Goal: Task Accomplishment & Management: Manage account settings

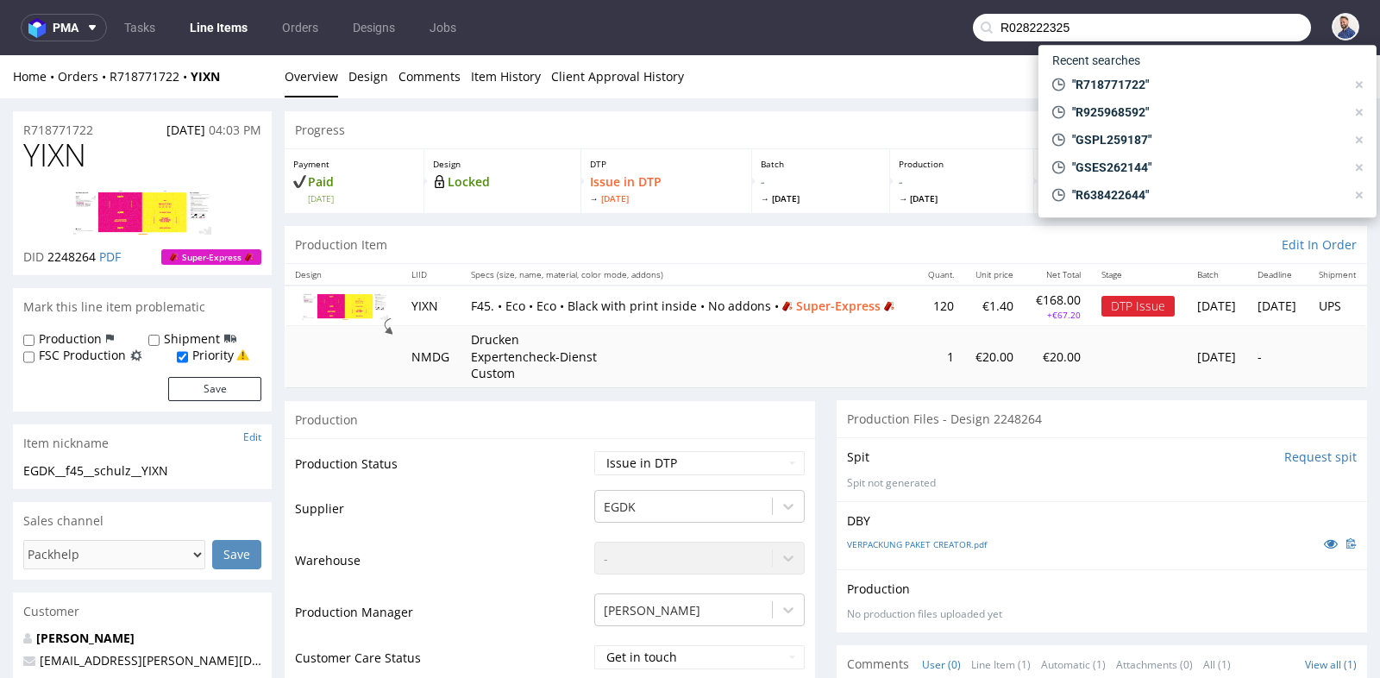
scroll to position [728, 0]
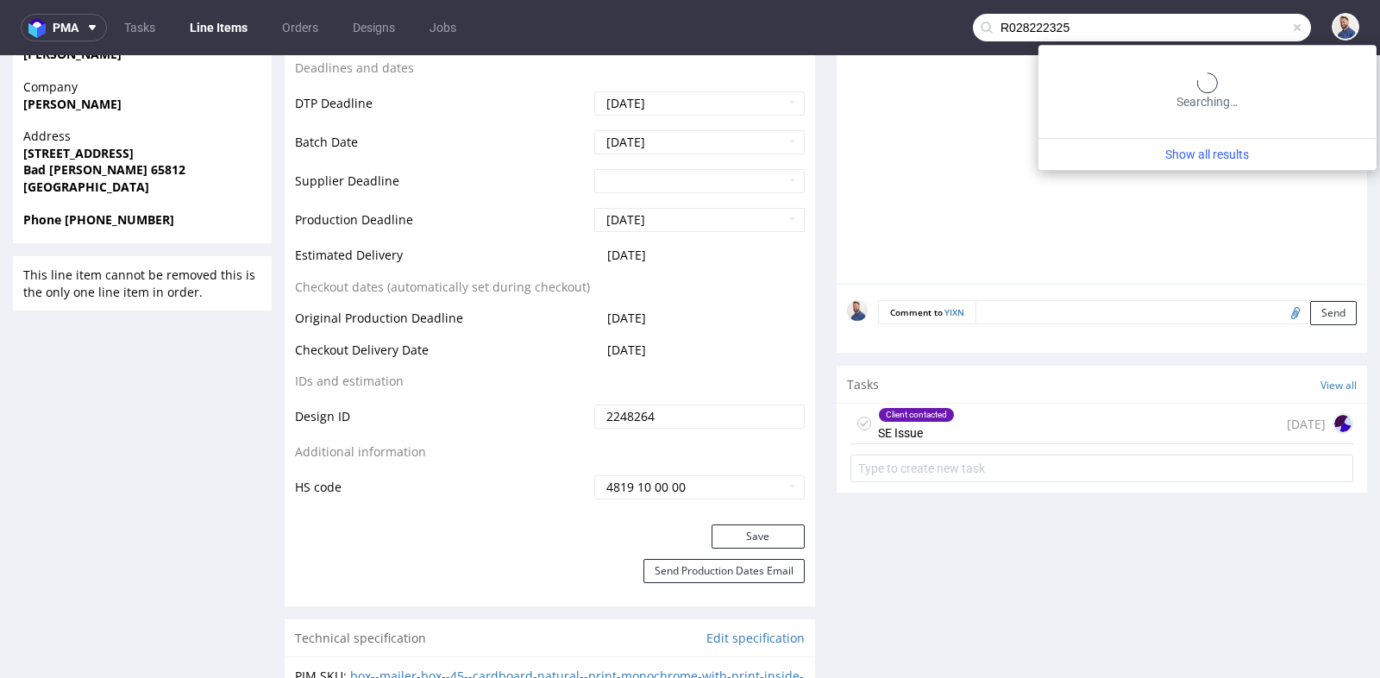
type input "R028222325"
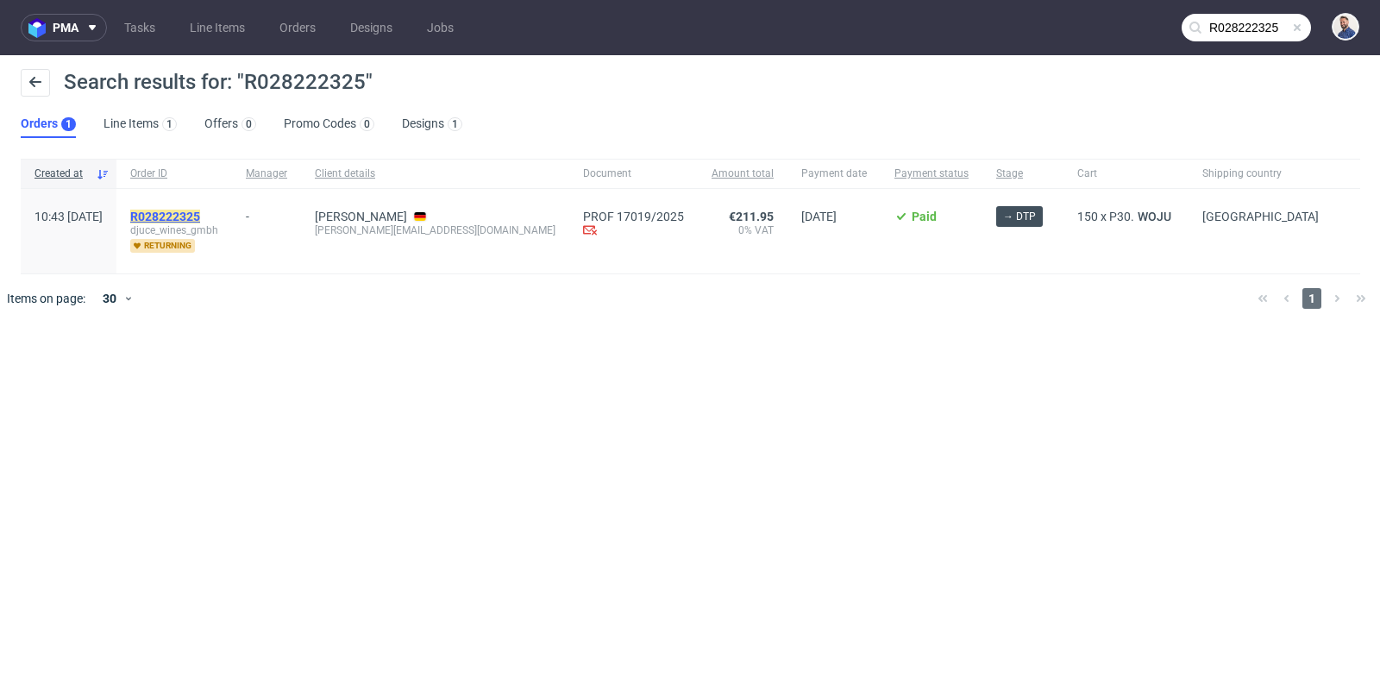
click at [200, 212] on mark "R028222325" at bounding box center [165, 217] width 70 height 14
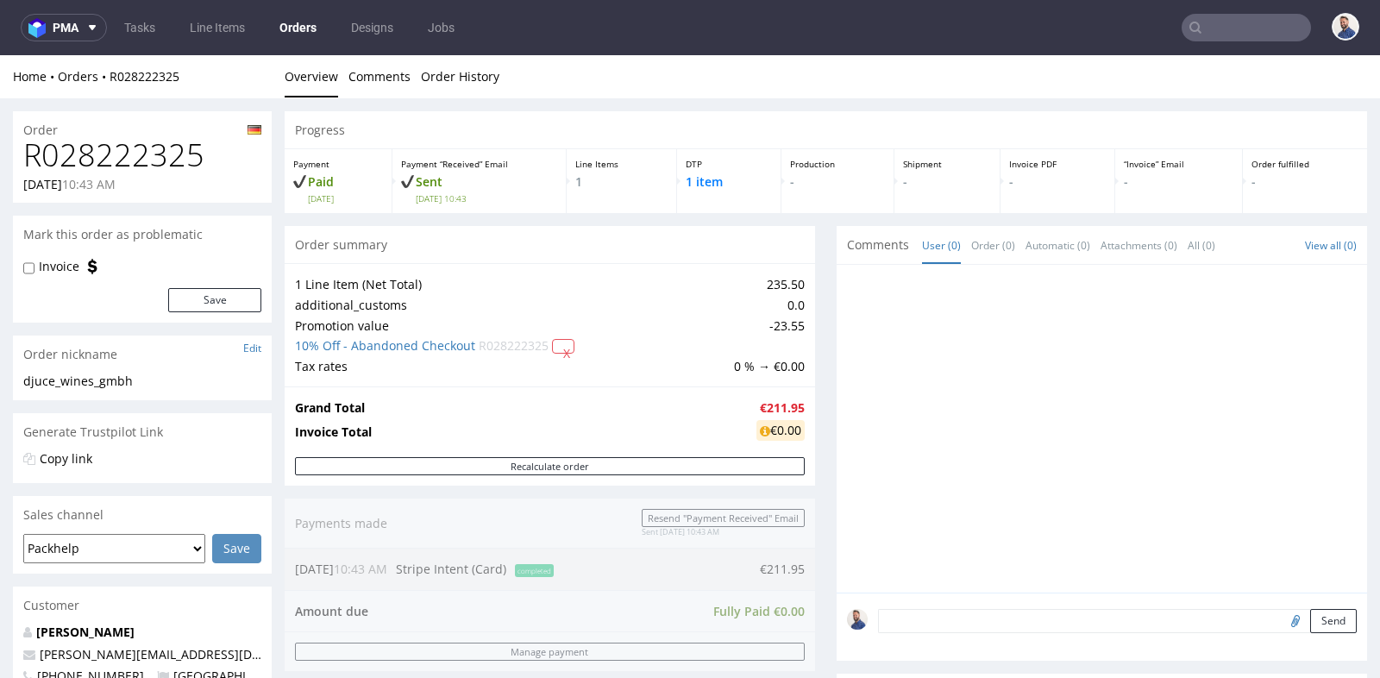
click at [816, 268] on div "Progress Payment Paid [DATE] Payment “Received” Email Sent [DATE] 10:43 Line It…" at bounding box center [826, 570] width 1082 height 918
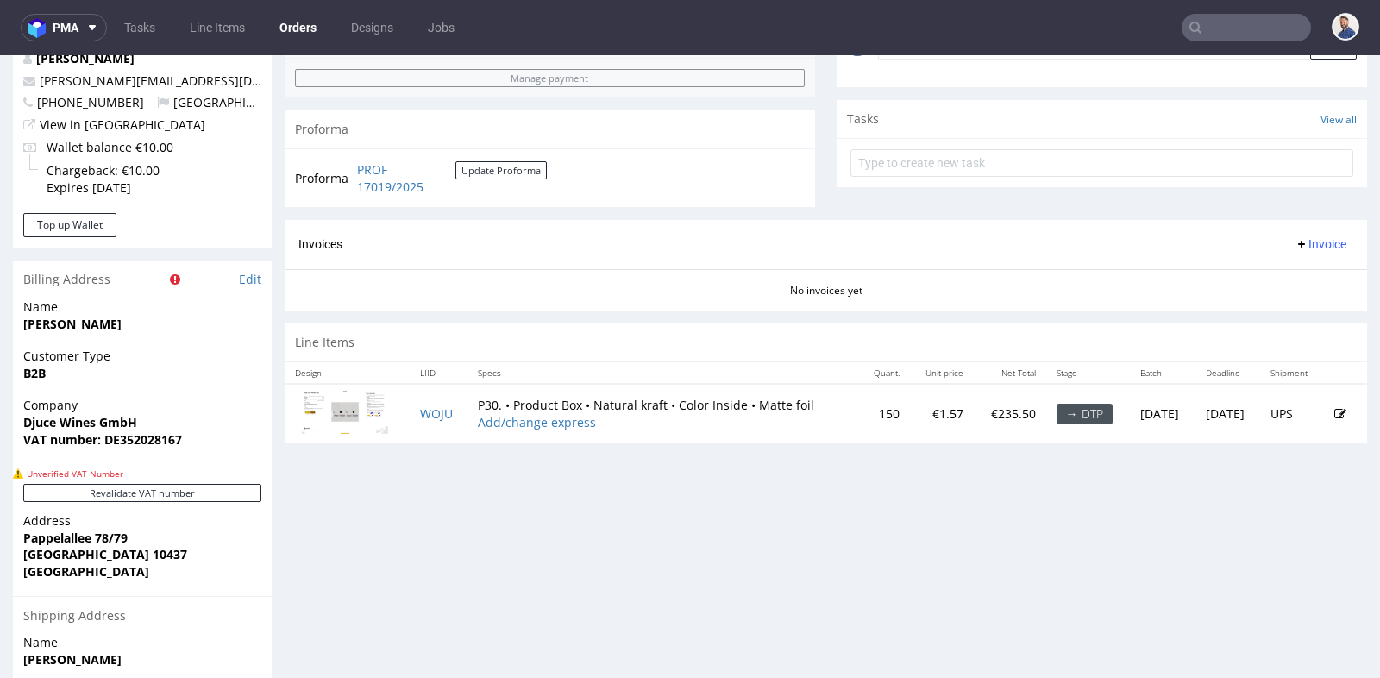
scroll to position [574, 0]
click at [344, 406] on img at bounding box center [345, 411] width 86 height 44
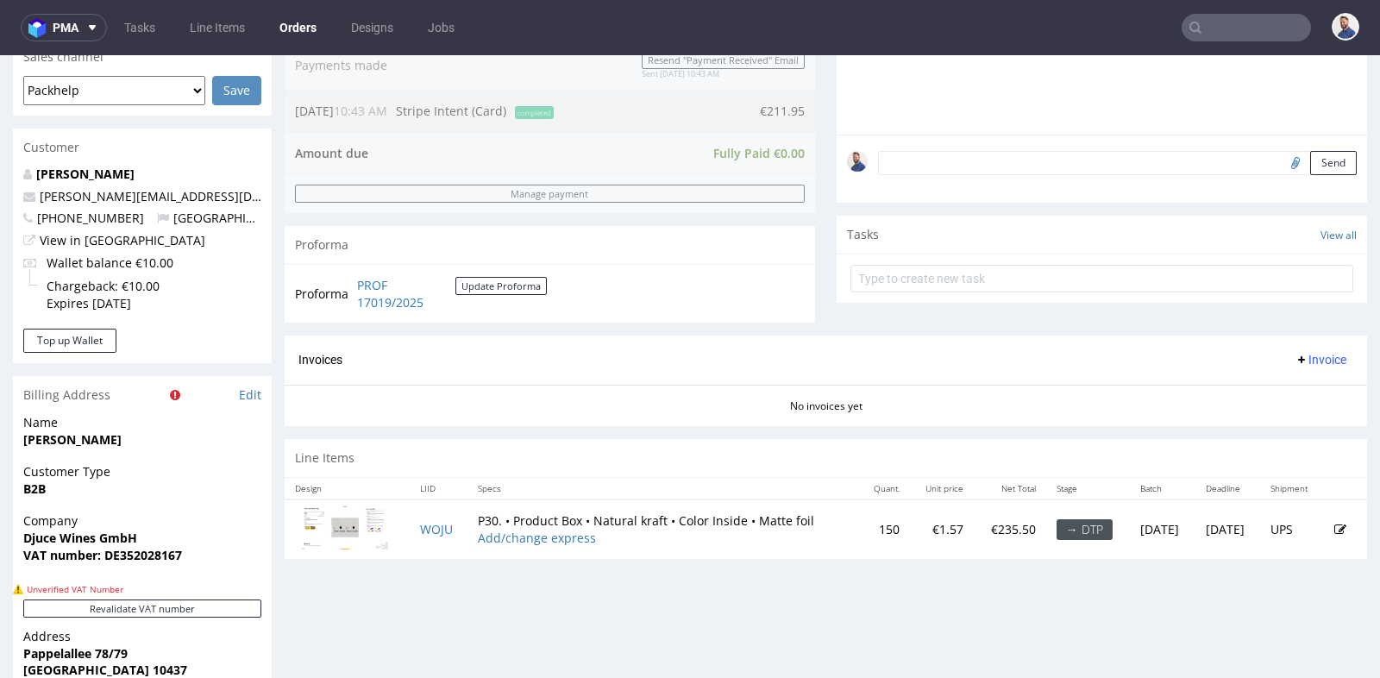
scroll to position [421, 0]
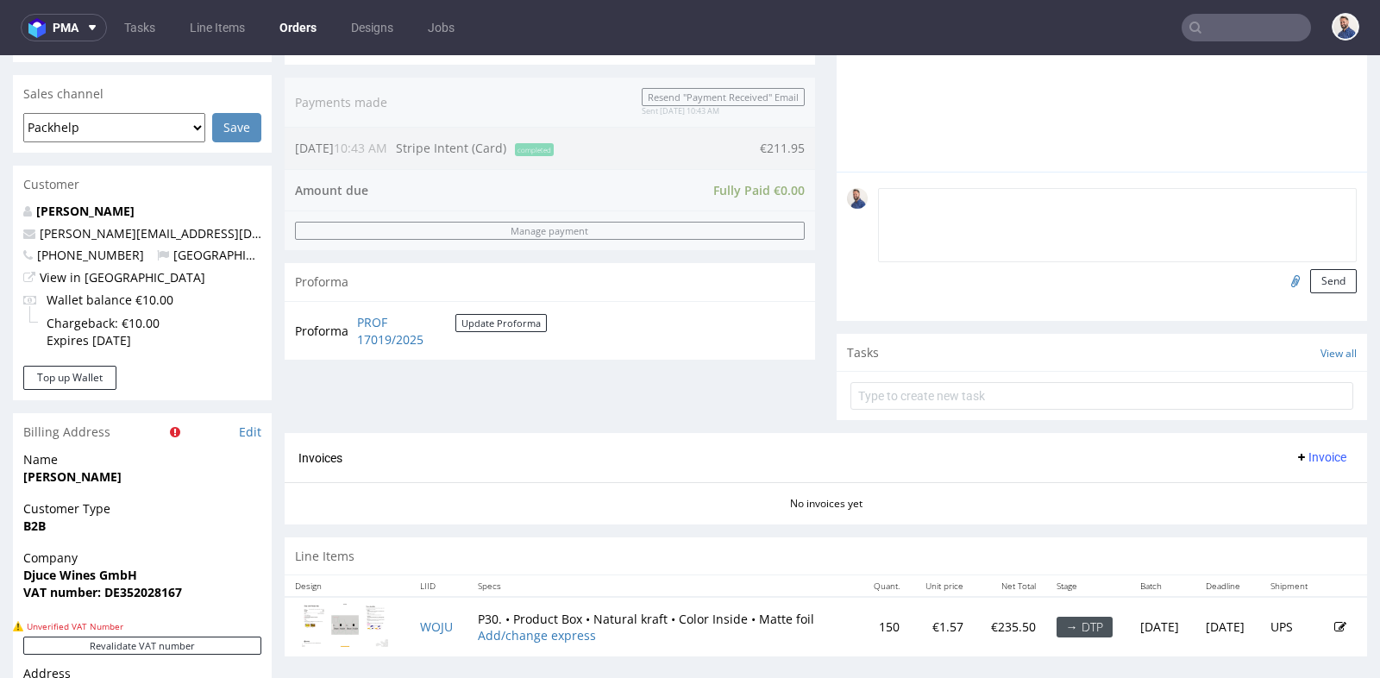
click at [1105, 191] on textarea at bounding box center [1117, 225] width 479 height 74
type textarea "Klient przysłał plik"
click at [1281, 275] on input "file" at bounding box center [1293, 280] width 24 height 22
type input "C:\fakepath\8072280-snap-lock-product-box-100-x-100-x-100-outside-inside-v-2-gu…"
click at [1322, 279] on button "Send" at bounding box center [1333, 281] width 47 height 24
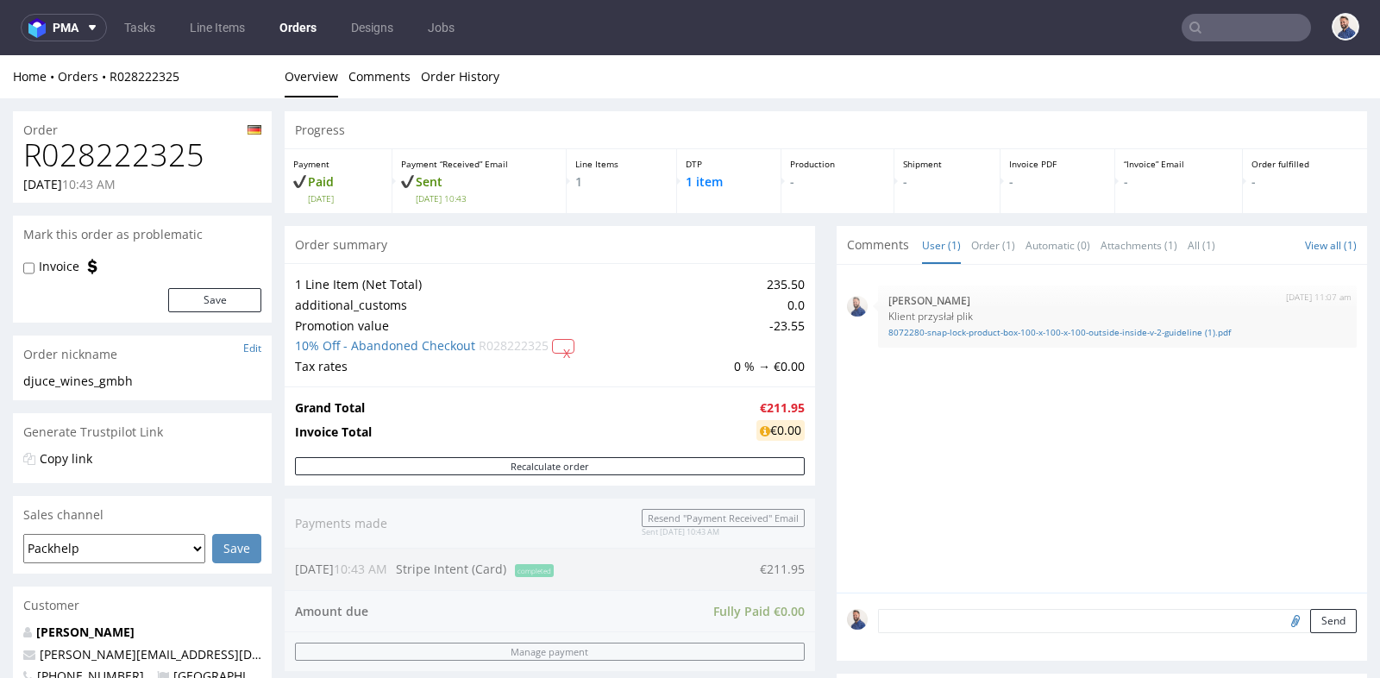
scroll to position [0, 0]
click at [1228, 43] on nav "pma Tasks Line Items Orders Designs Jobs" at bounding box center [690, 27] width 1380 height 55
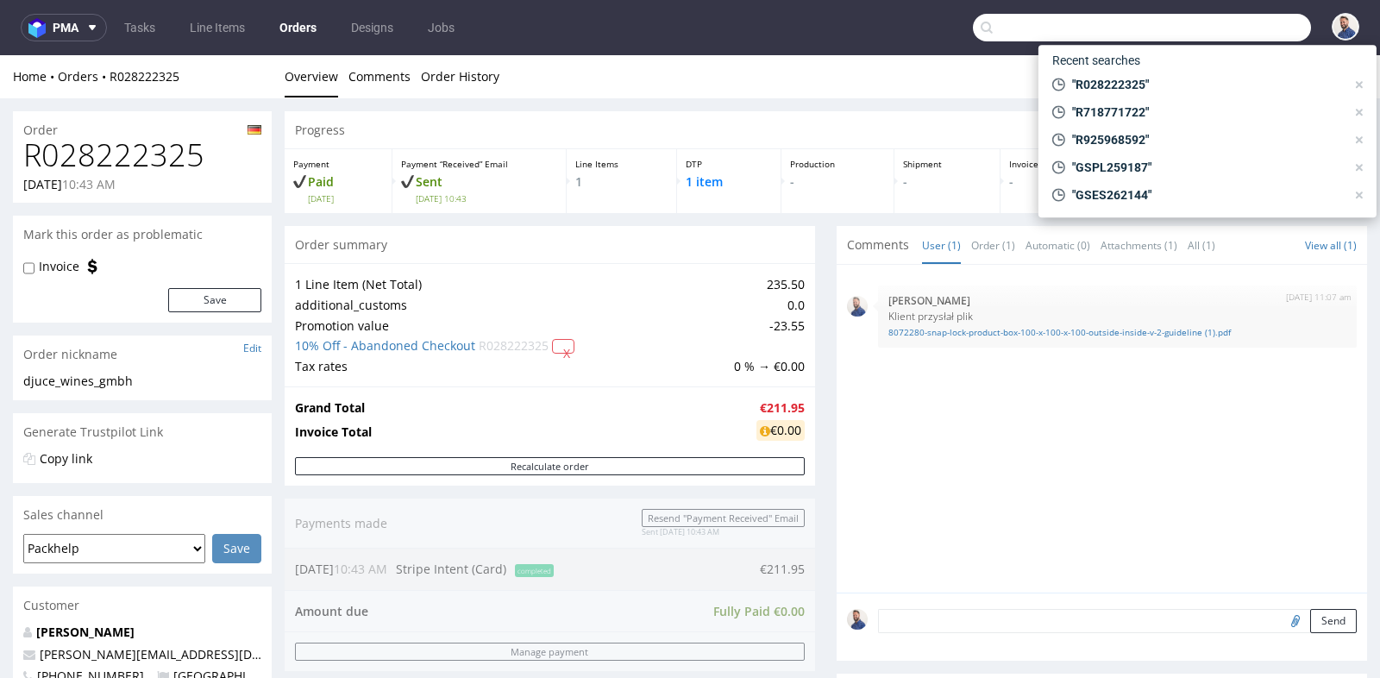
click at [1228, 28] on input "text" at bounding box center [1142, 28] width 338 height 28
paste input "[PERSON_NAME][EMAIL_ADDRESS][DOMAIN_NAME]"
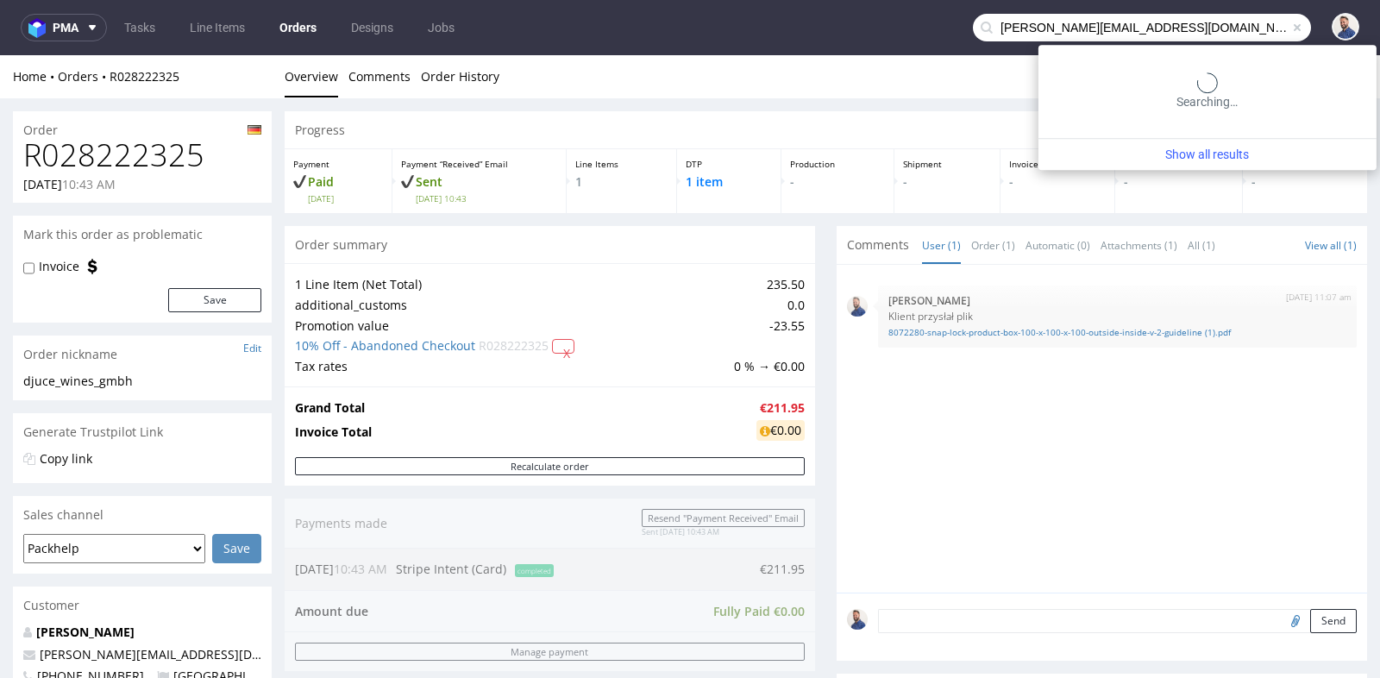
type input "[PERSON_NAME][EMAIL_ADDRESS][DOMAIN_NAME]"
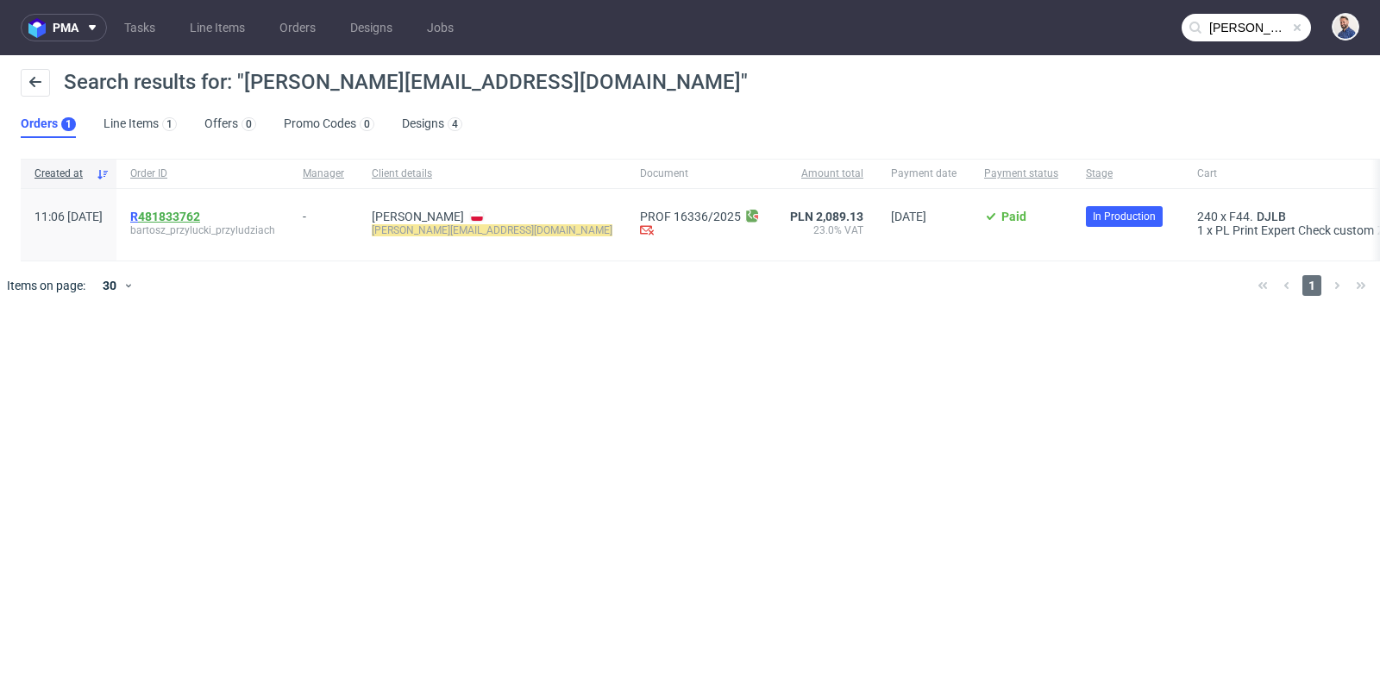
click at [199, 216] on link "481833762" at bounding box center [169, 217] width 62 height 14
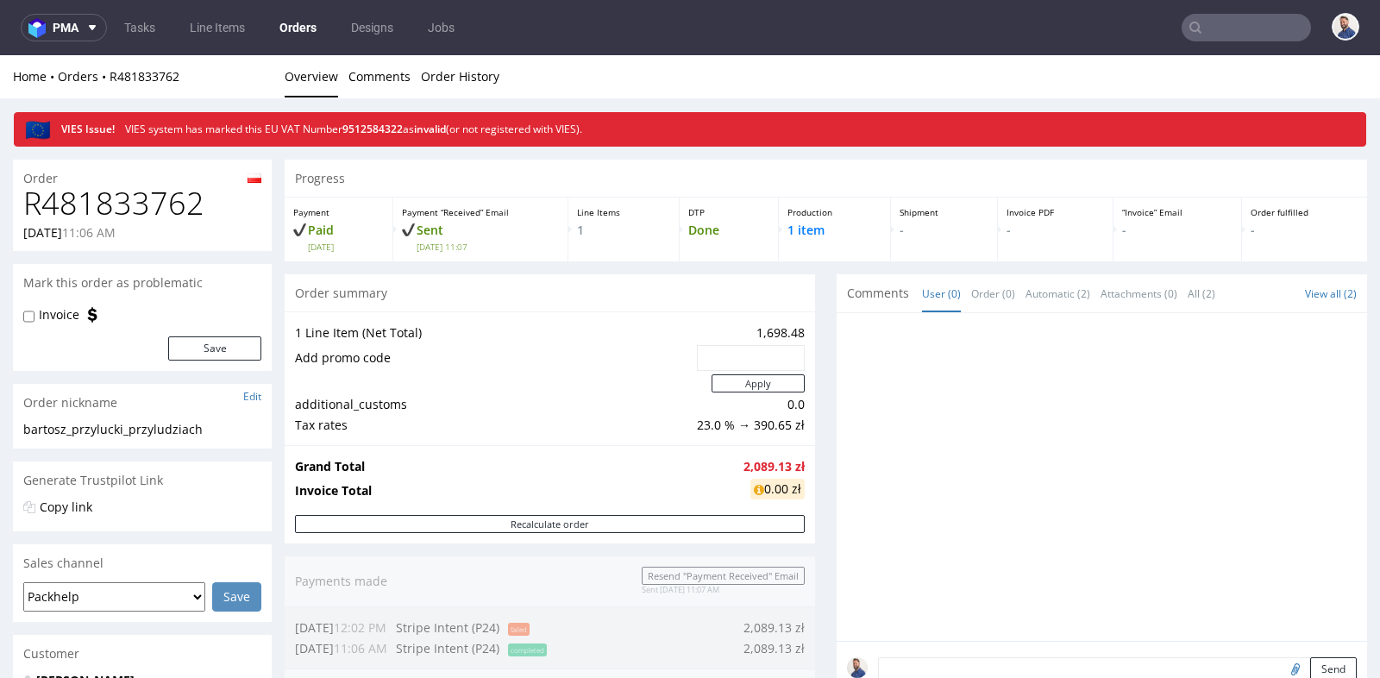
click at [817, 408] on div "Progress Payment Paid [DATE] Payment “Received” Email Sent [DATE] 11:07 Line It…" at bounding box center [826, 663] width 1082 height 1007
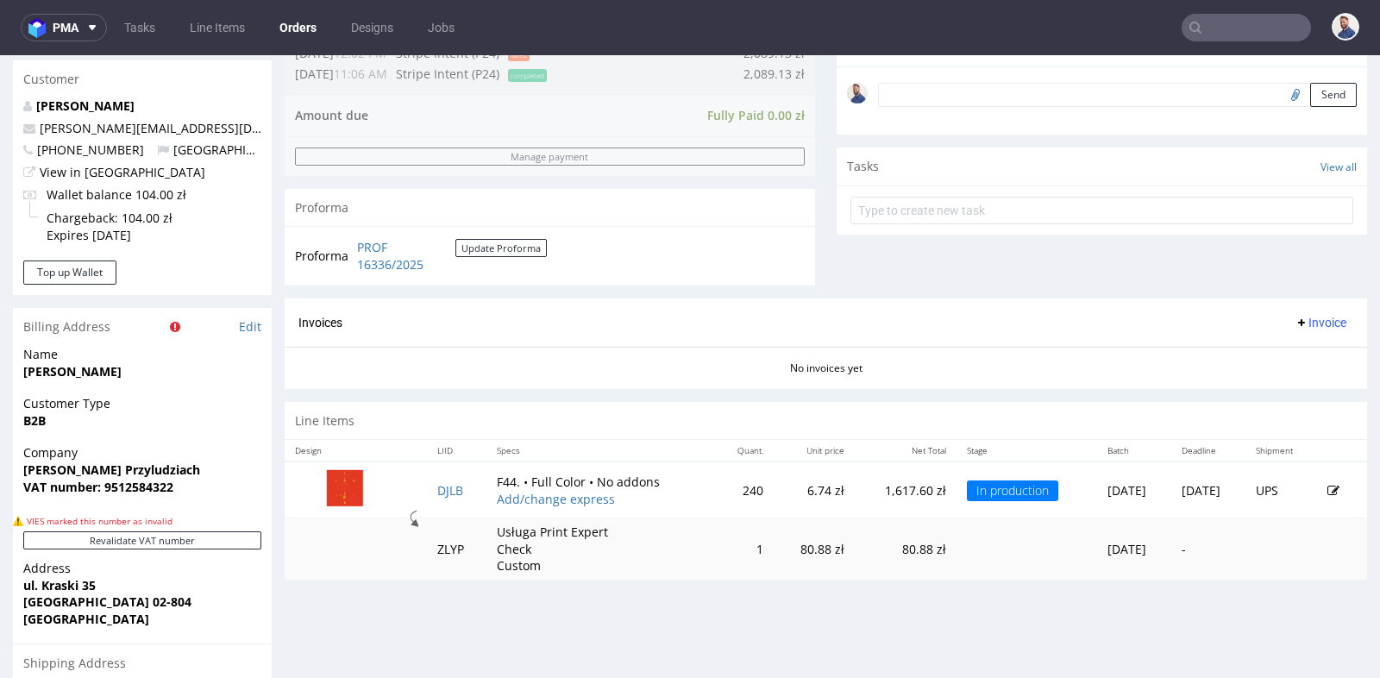
scroll to position [613, 0]
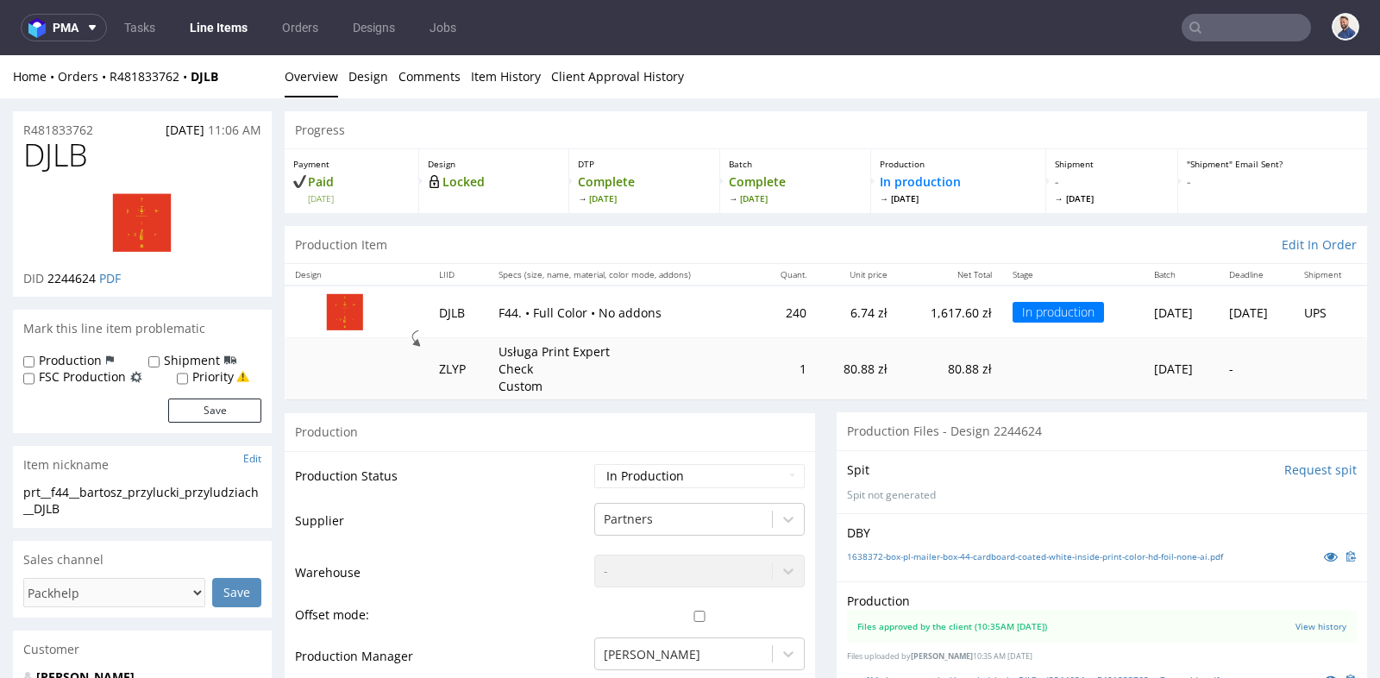
click at [802, 418] on div "Production" at bounding box center [550, 431] width 530 height 39
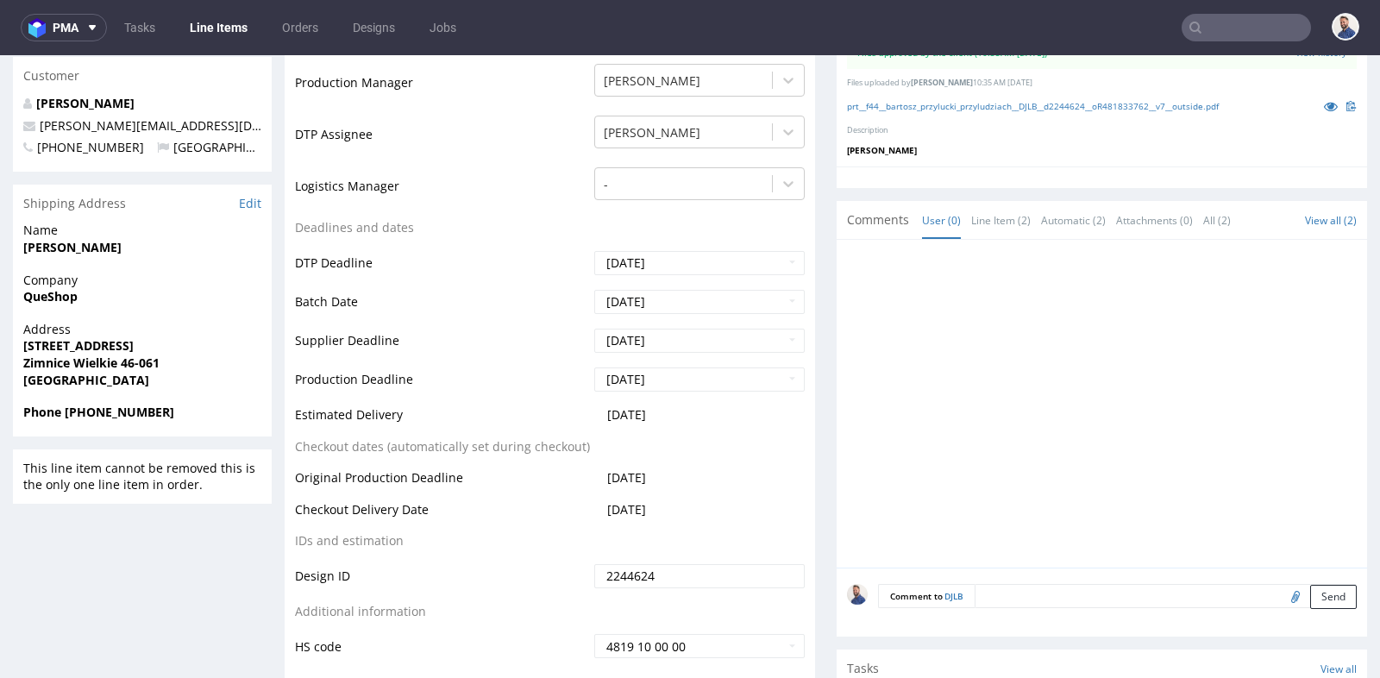
scroll to position [574, 0]
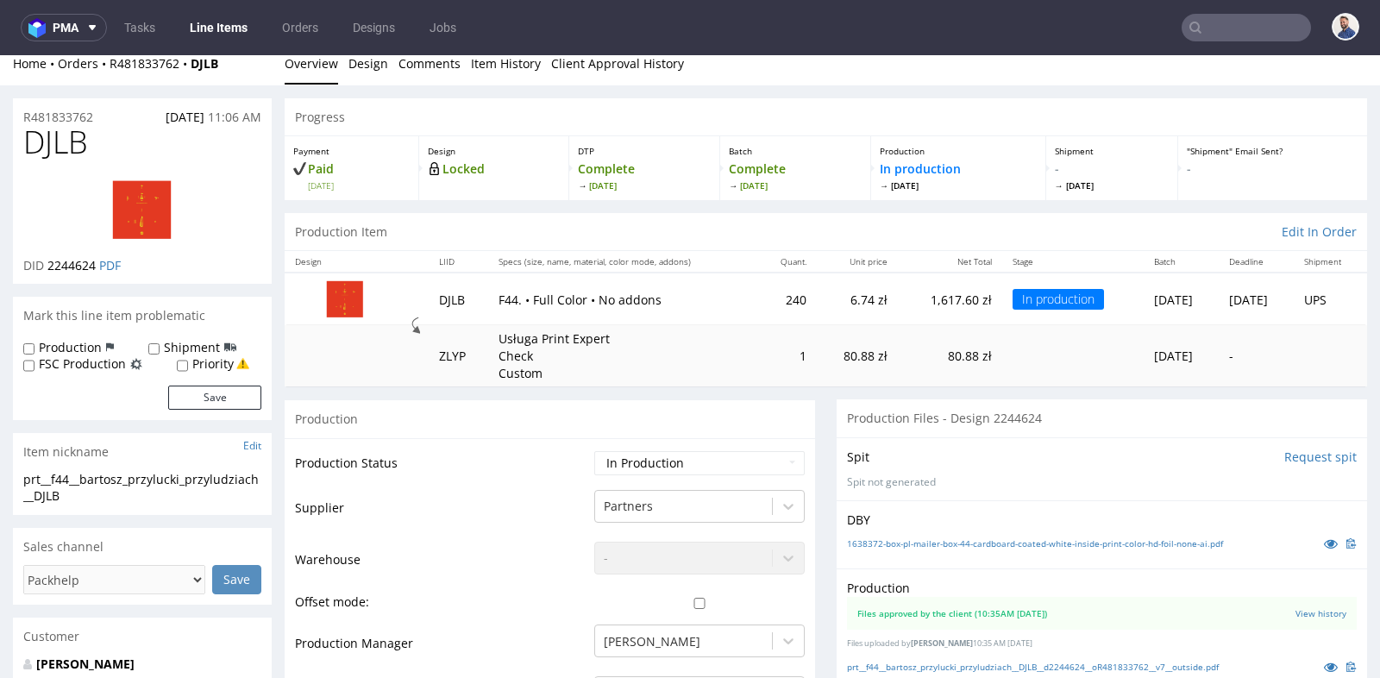
scroll to position [0, 0]
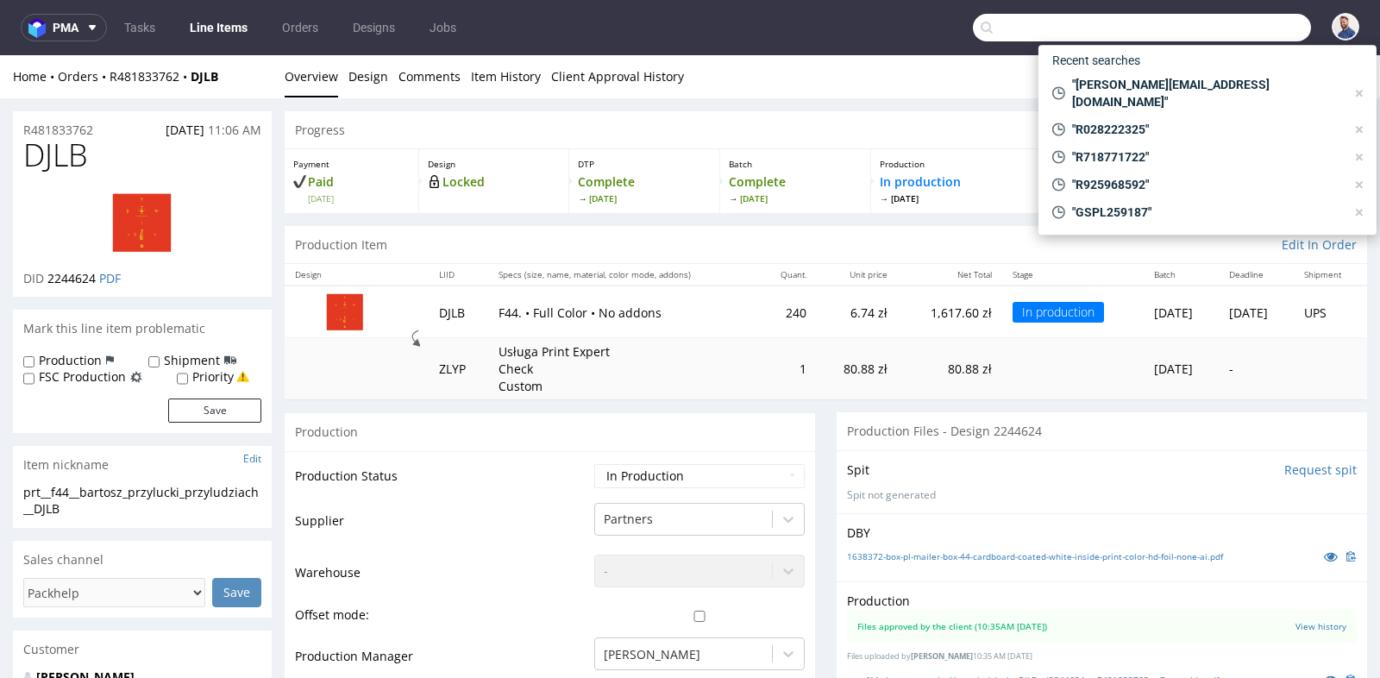
click at [1244, 27] on input "text" at bounding box center [1142, 28] width 338 height 28
paste input "[PERSON_NAME][EMAIL_ADDRESS][DOMAIN_NAME]"
type input "[PERSON_NAME][EMAIL_ADDRESS][DOMAIN_NAME]"
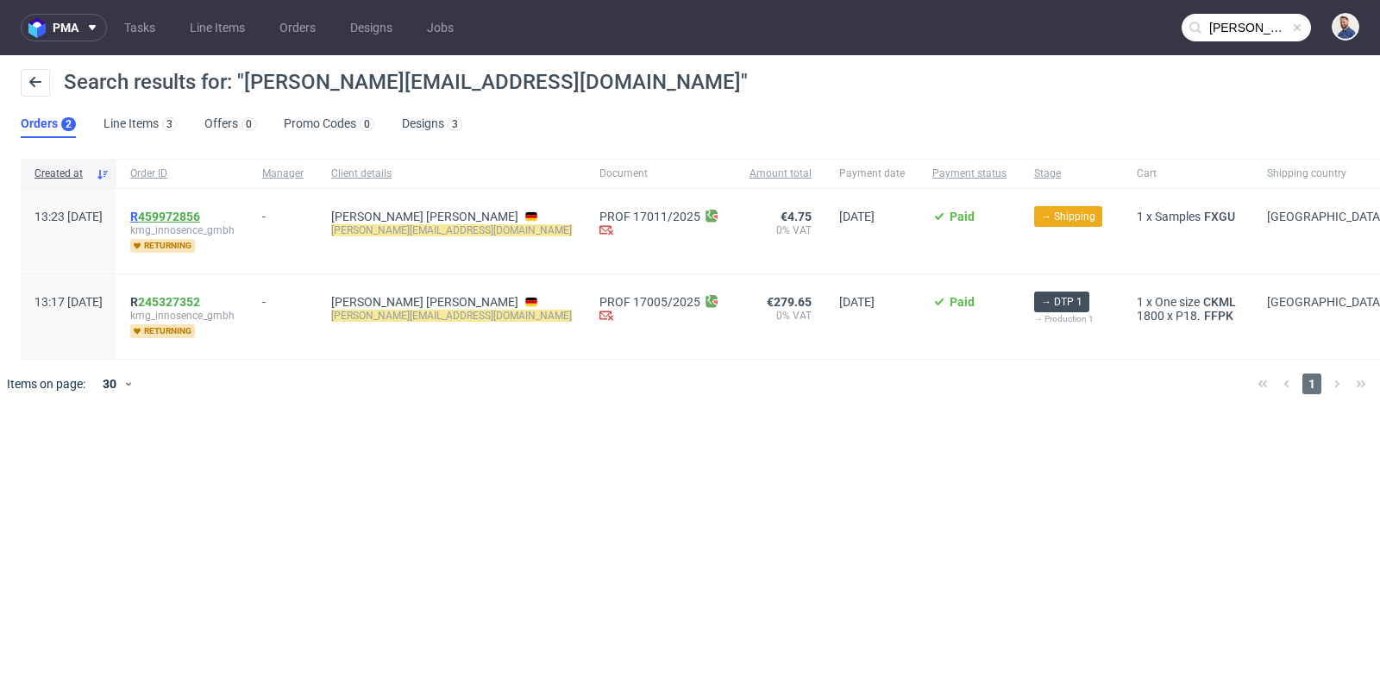
click at [200, 212] on link "459972856" at bounding box center [169, 217] width 62 height 14
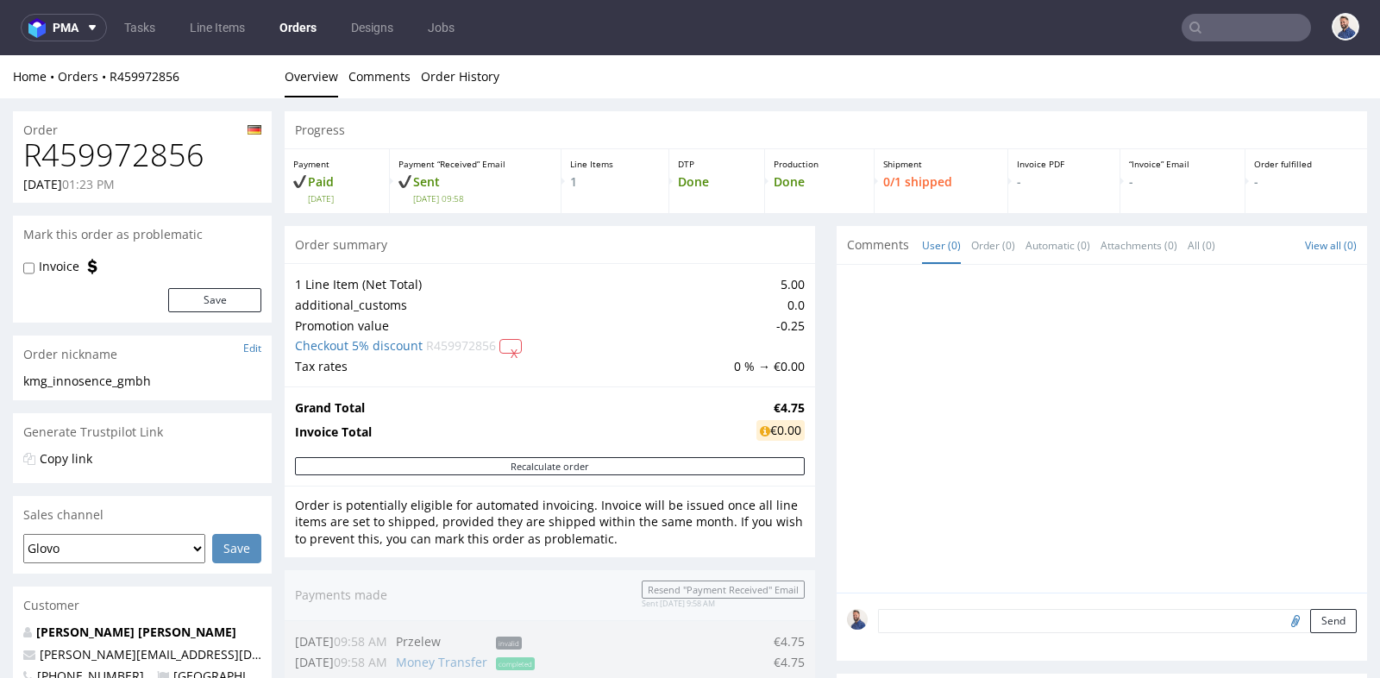
click at [810, 249] on div "Progress Payment Paid [DATE] Payment “Received” Email Sent [DATE] 09:58 Line It…" at bounding box center [826, 668] width 1082 height 1115
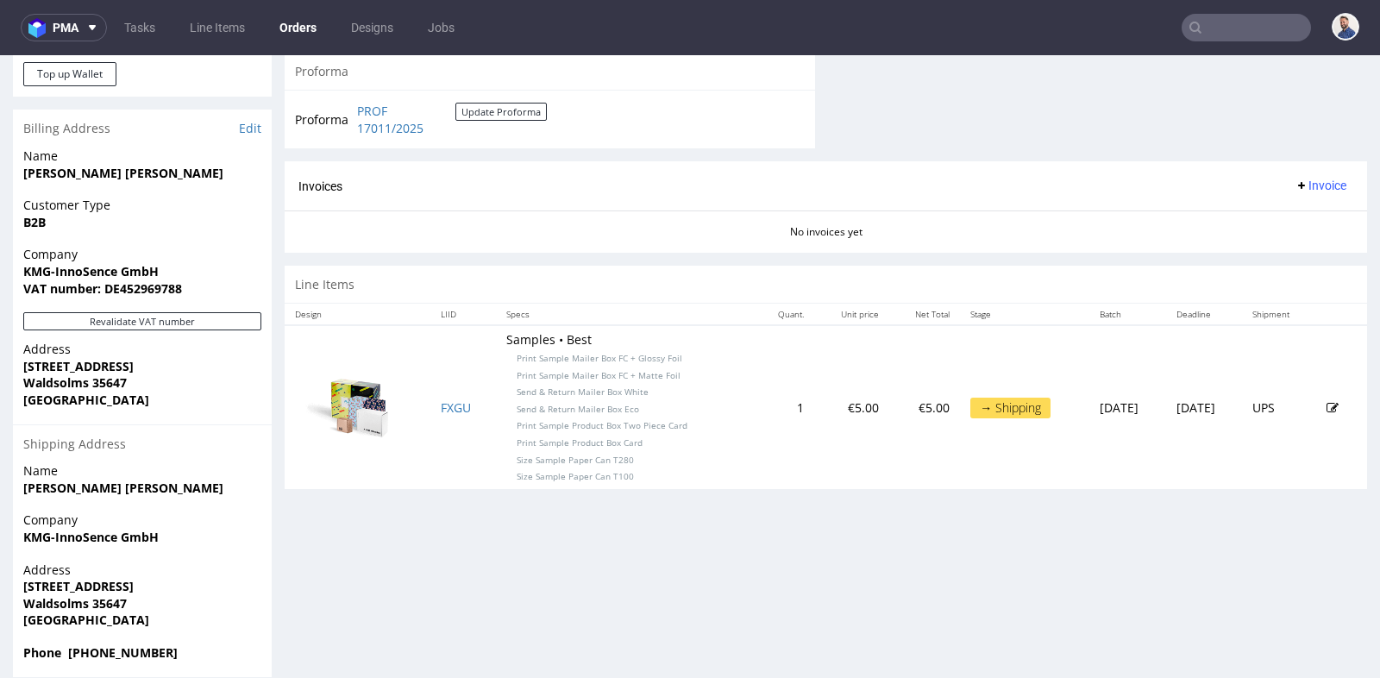
scroll to position [728, 0]
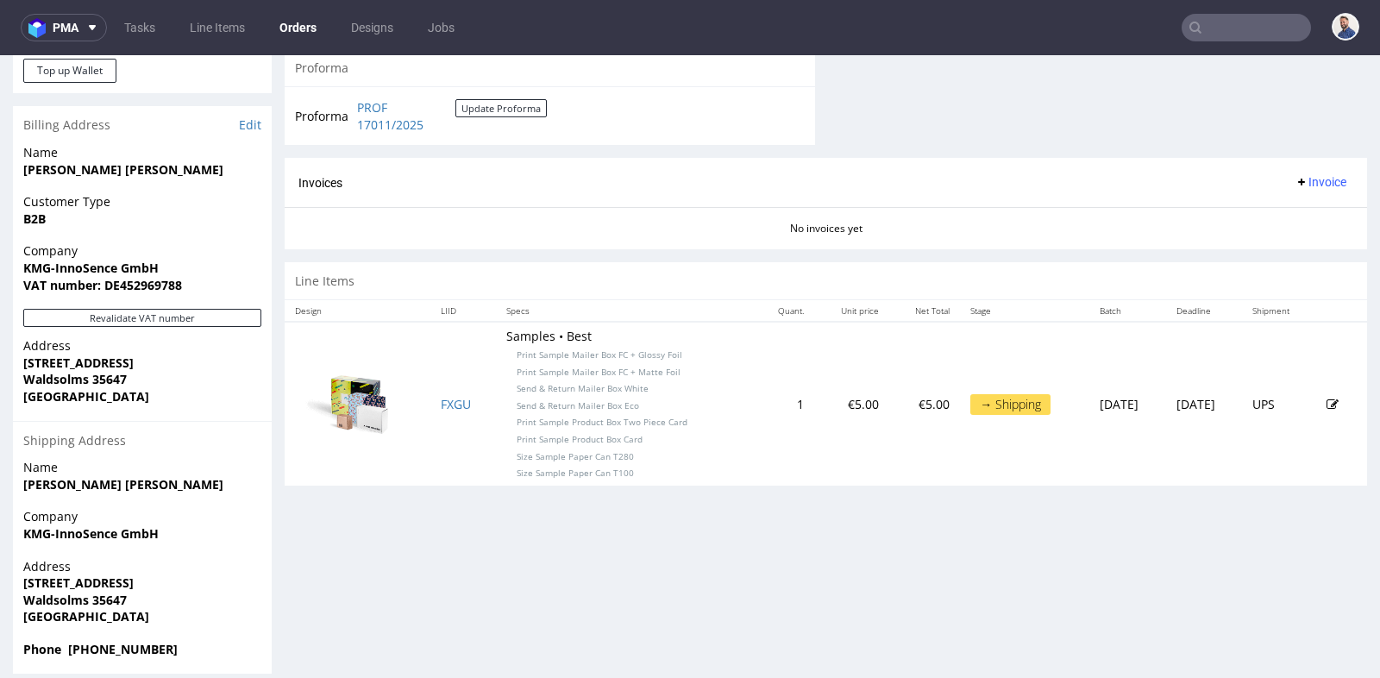
type input "[PERSON_NAME][EMAIL_ADDRESS][DOMAIN_NAME]"
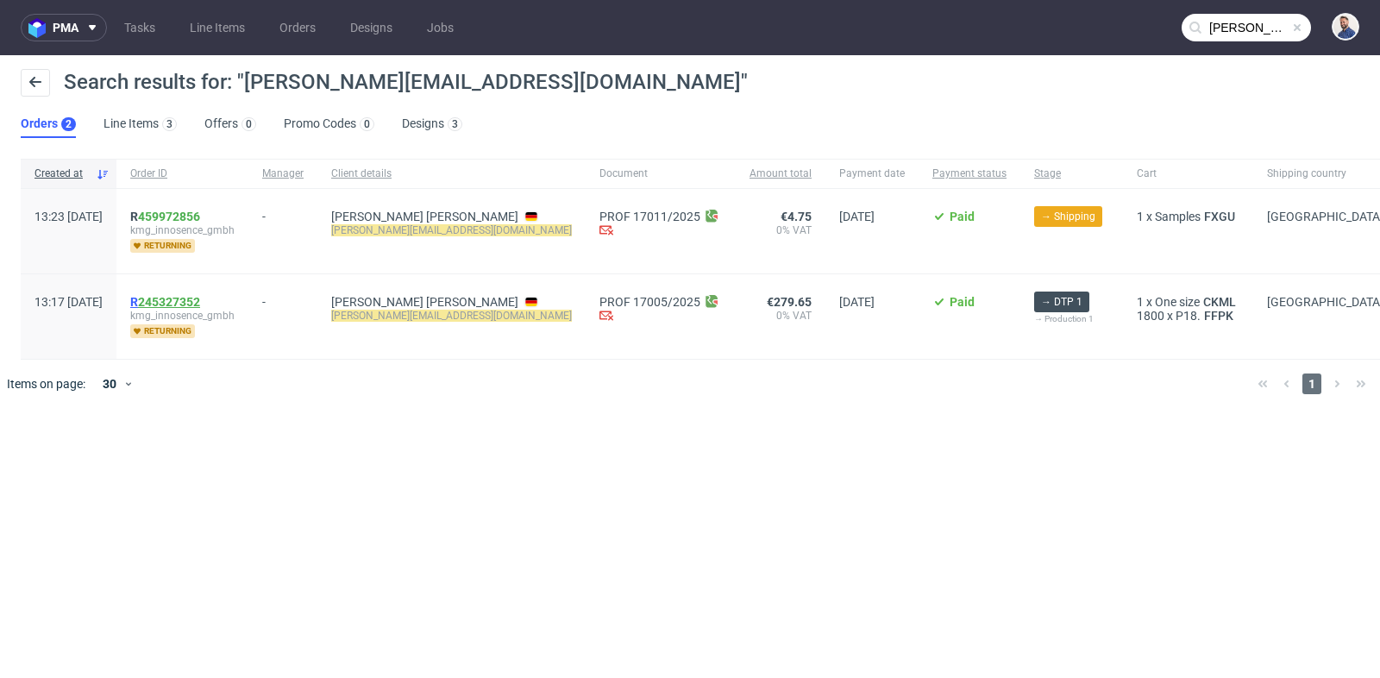
click at [200, 298] on link "245327352" at bounding box center [169, 302] width 62 height 14
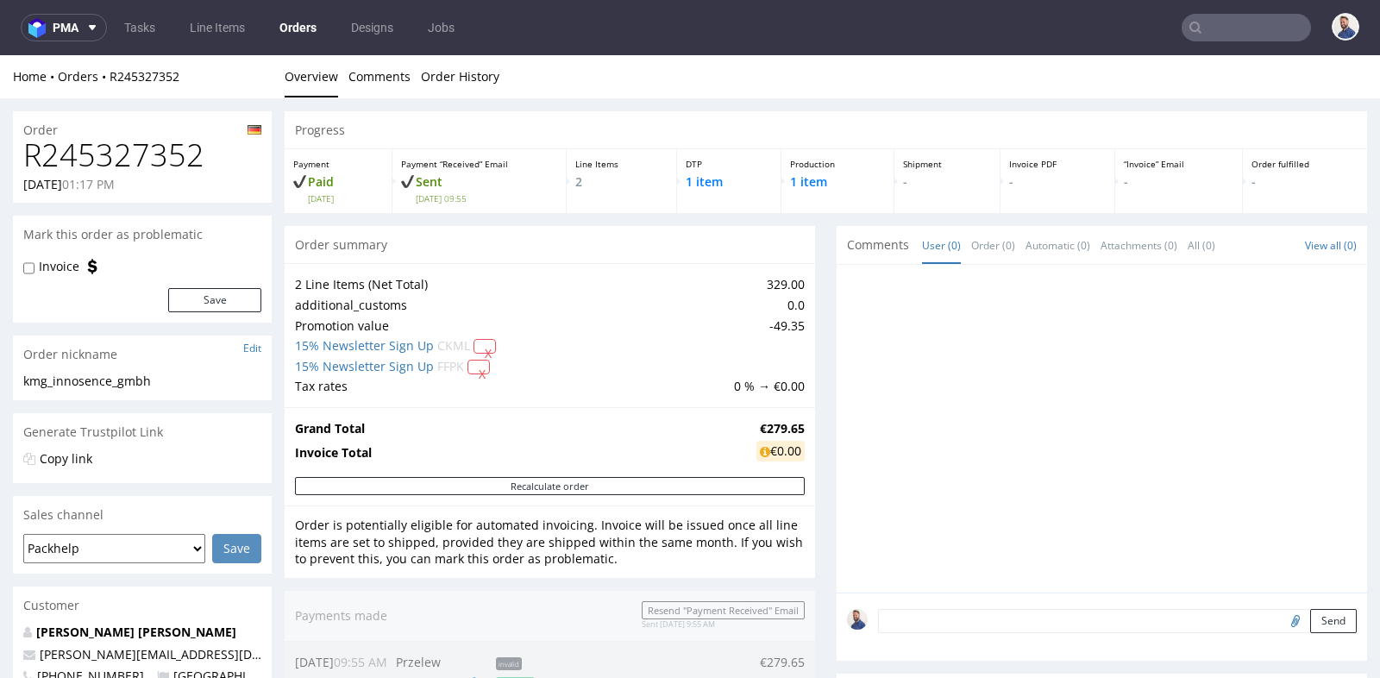
click at [807, 333] on div "Progress Payment Paid [DATE] Payment “Received” Email Sent [DATE] 09:55 Line It…" at bounding box center [826, 642] width 1082 height 1063
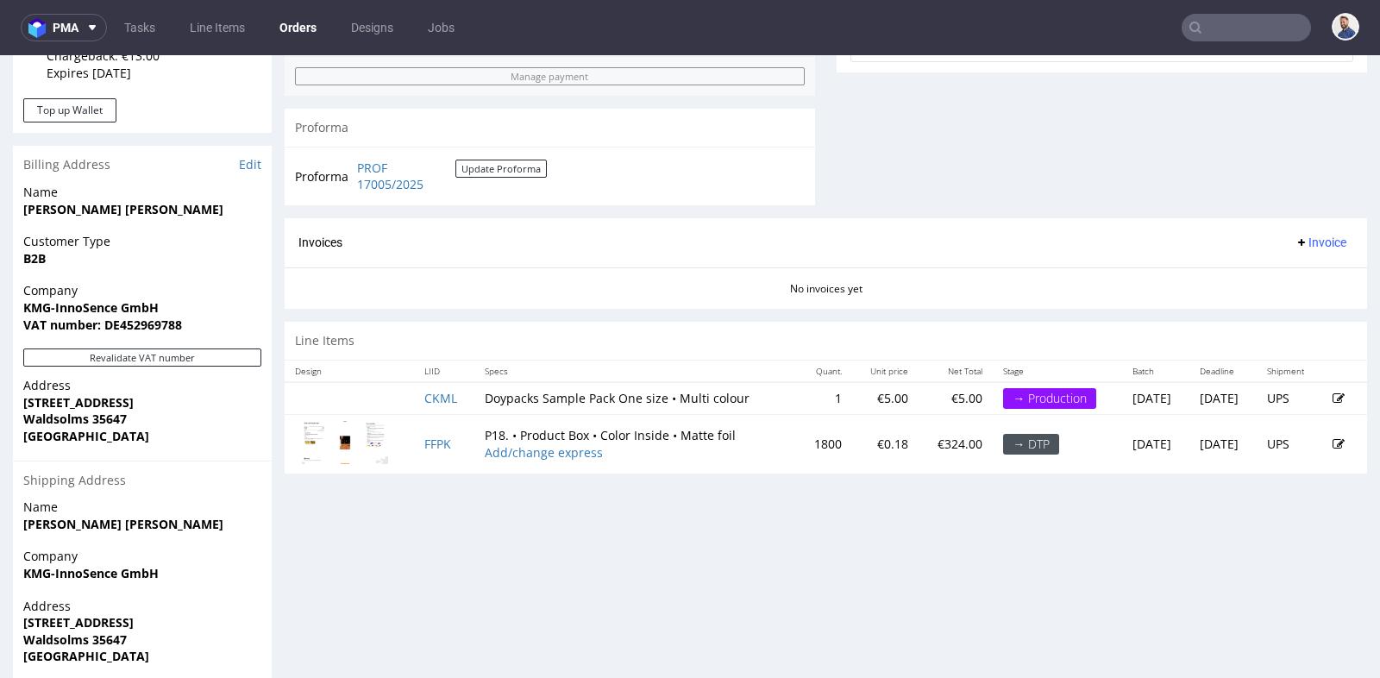
scroll to position [690, 0]
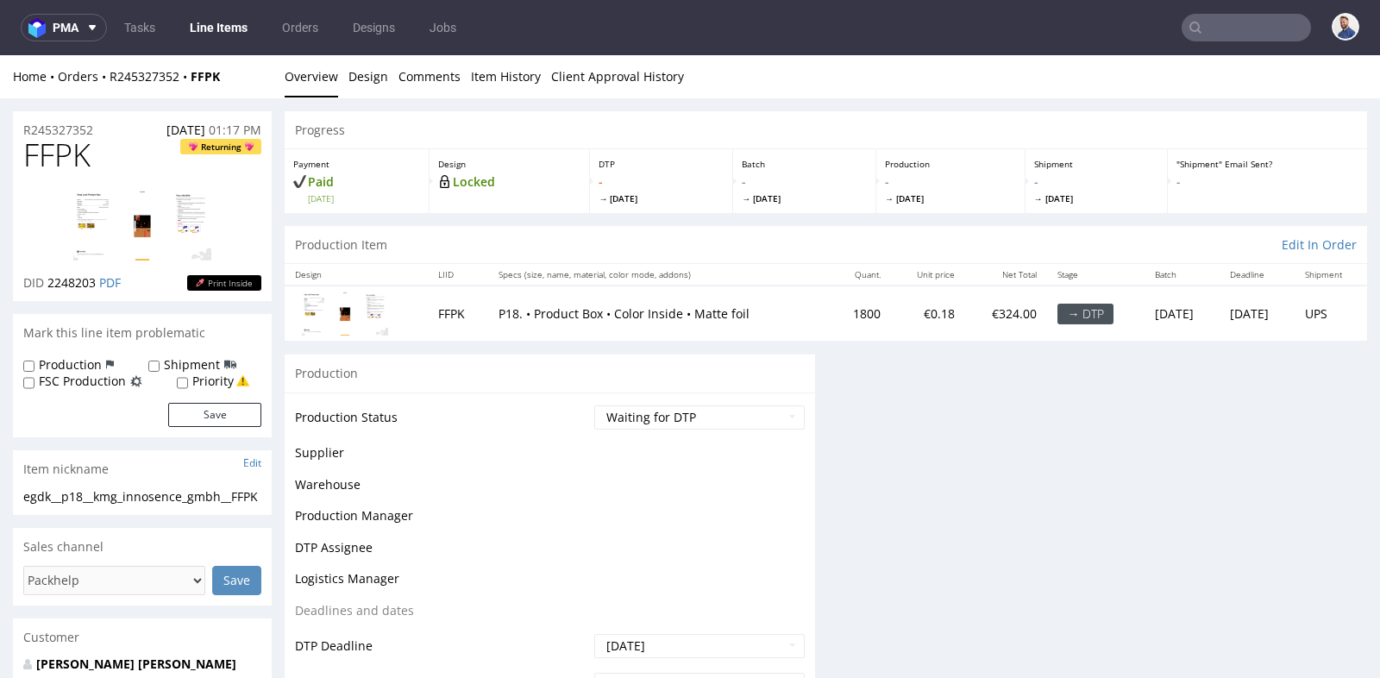
click at [781, 323] on td "P18. • Product Box • Color Inside • Matte foil" at bounding box center [659, 312] width 342 height 55
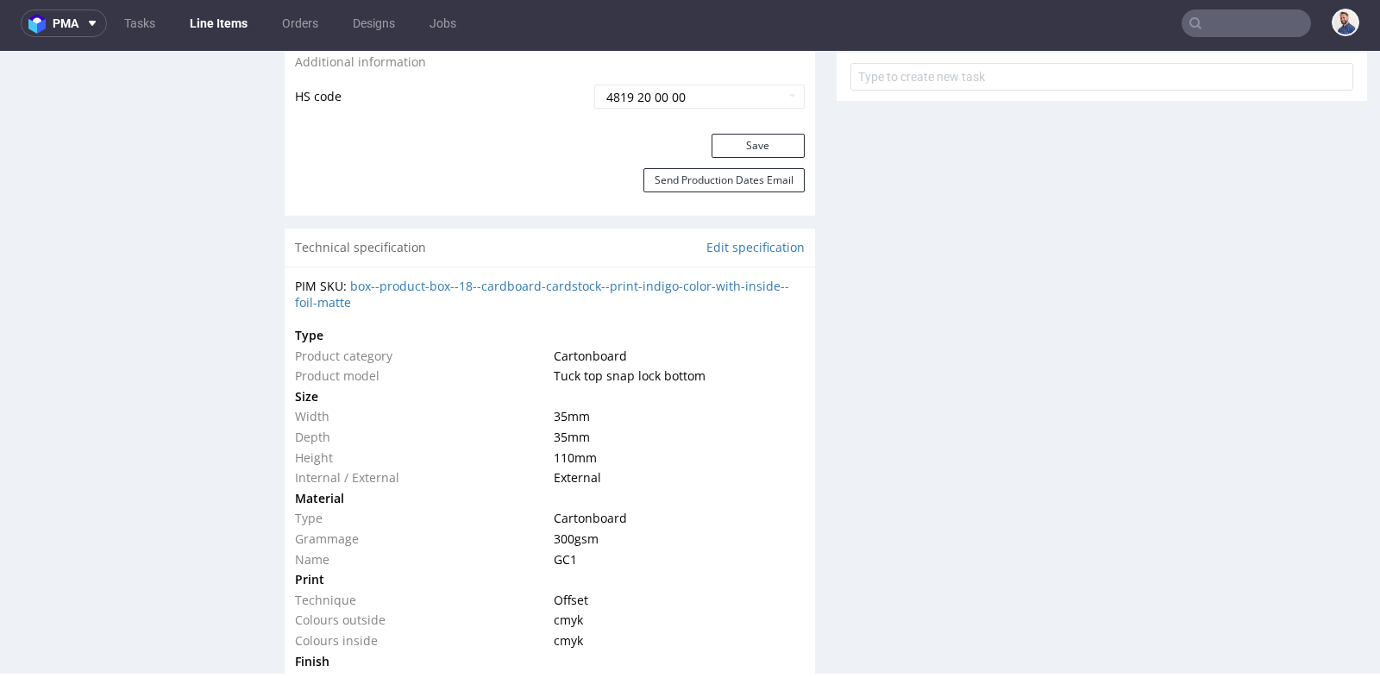
scroll to position [1016, 0]
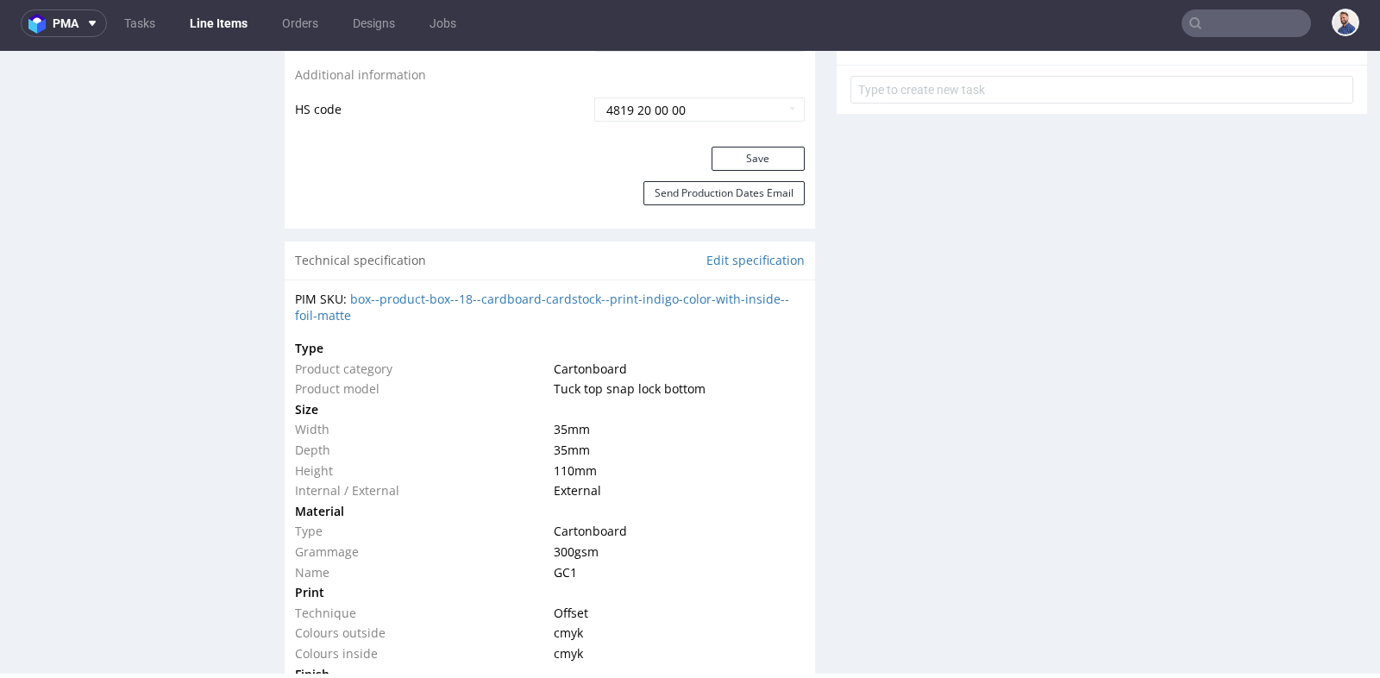
click at [661, 384] on span "Tuck top snap lock bottom" at bounding box center [630, 388] width 152 height 16
copy span "Tuck top snap lock bottom"
